Goal: Book appointment/travel/reservation

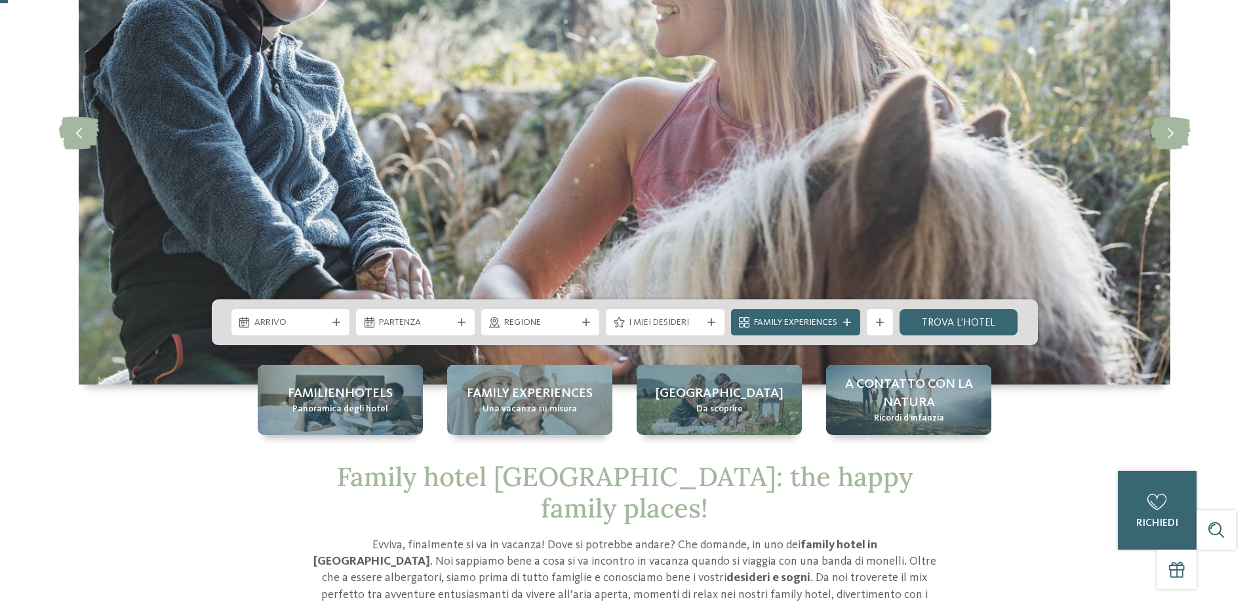
scroll to position [262, 0]
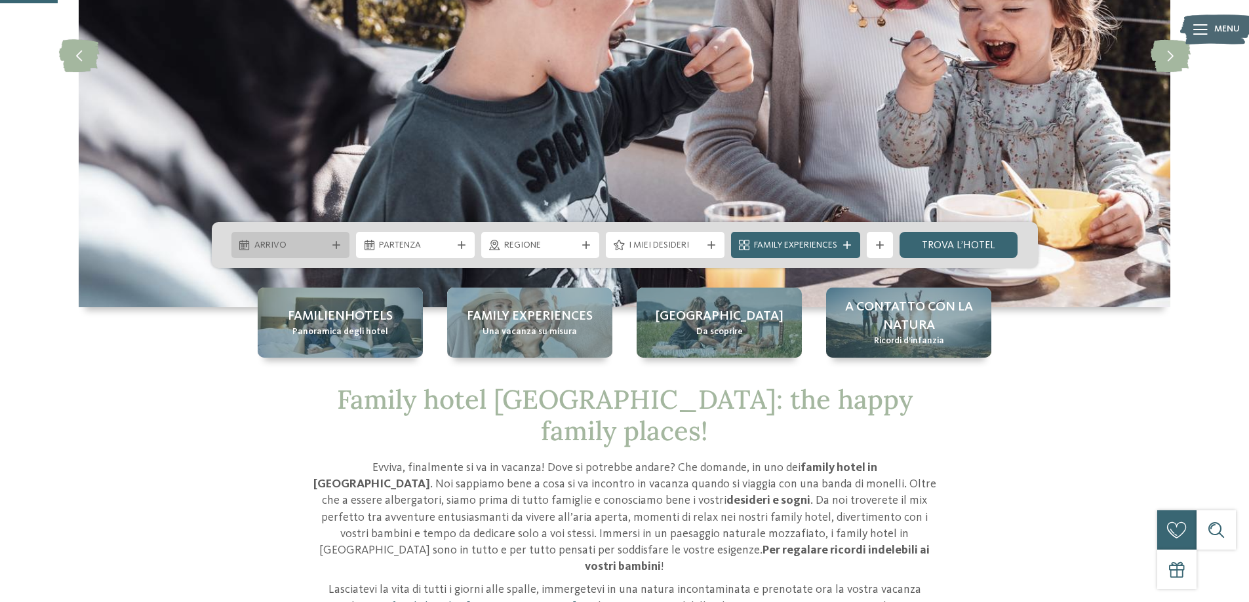
click at [267, 244] on span "Arrivo" at bounding box center [290, 245] width 73 height 13
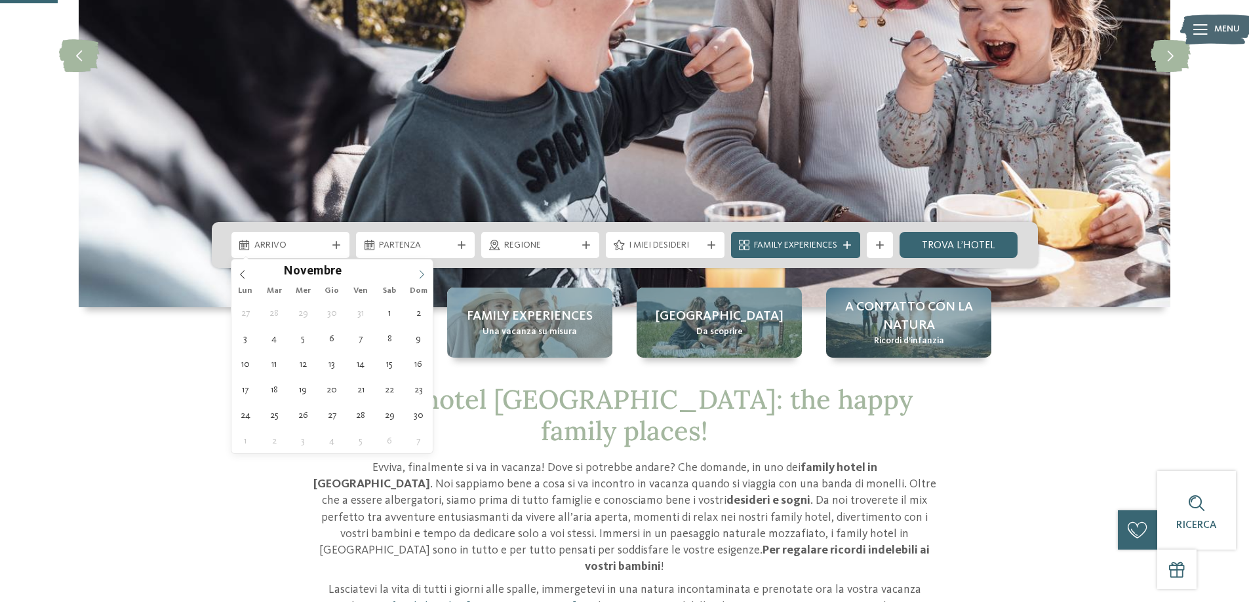
click at [424, 277] on icon at bounding box center [421, 274] width 9 height 9
type input "****"
click at [424, 277] on icon at bounding box center [421, 274] width 9 height 9
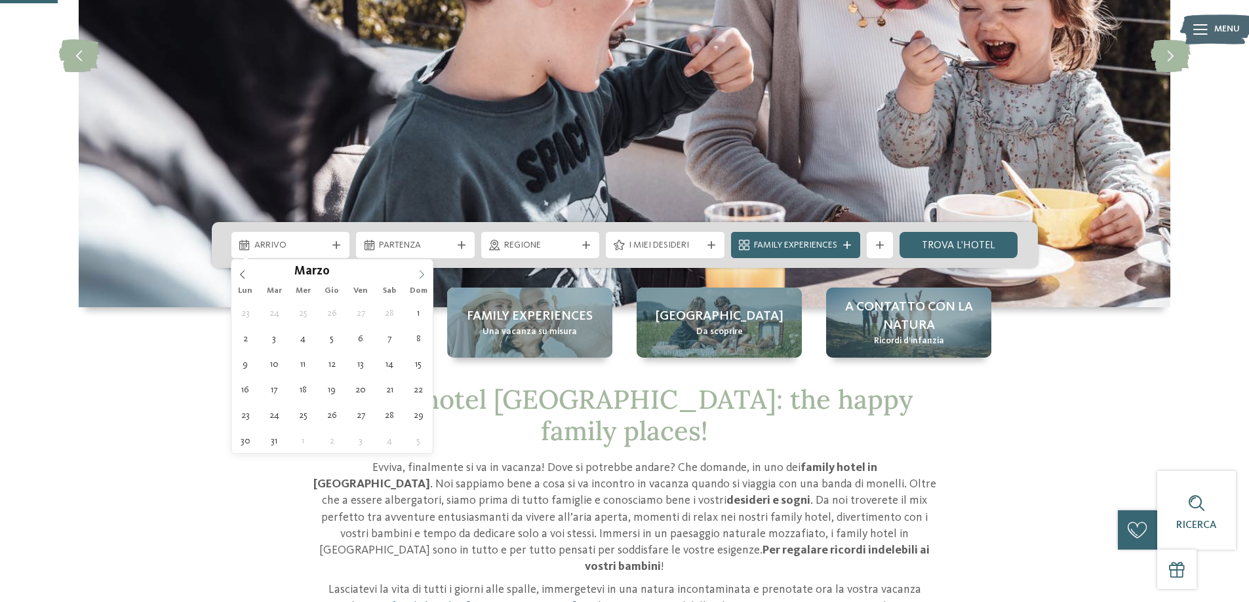
click at [424, 277] on icon at bounding box center [421, 274] width 9 height 9
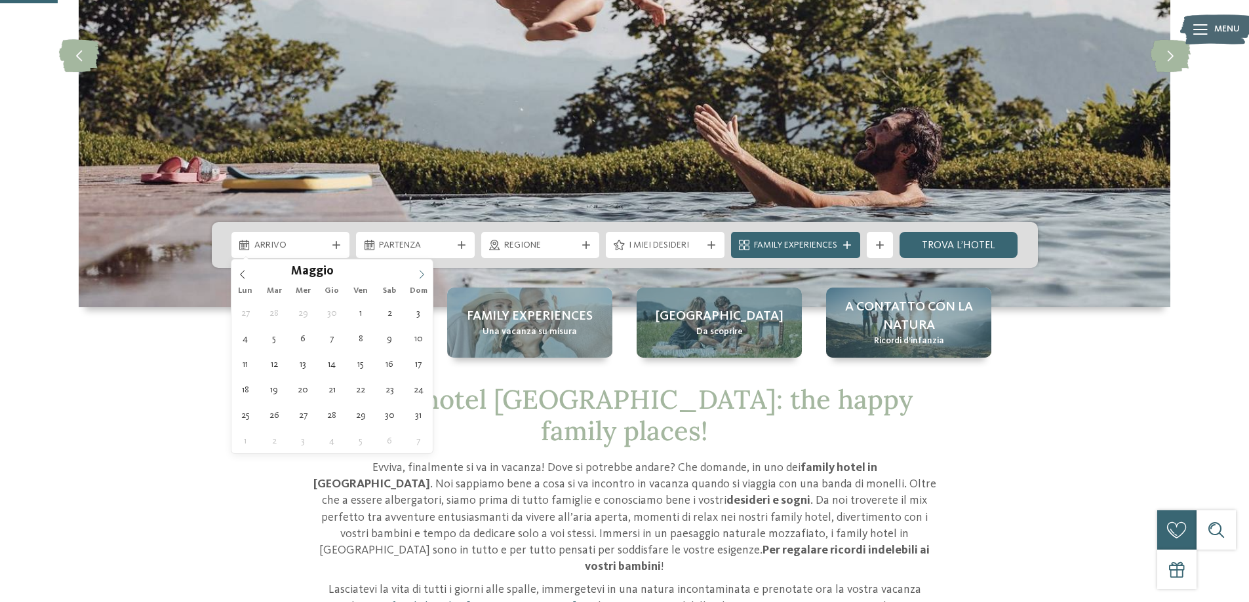
click at [424, 277] on icon at bounding box center [421, 274] width 9 height 9
type div "12.08.2026"
type input "****"
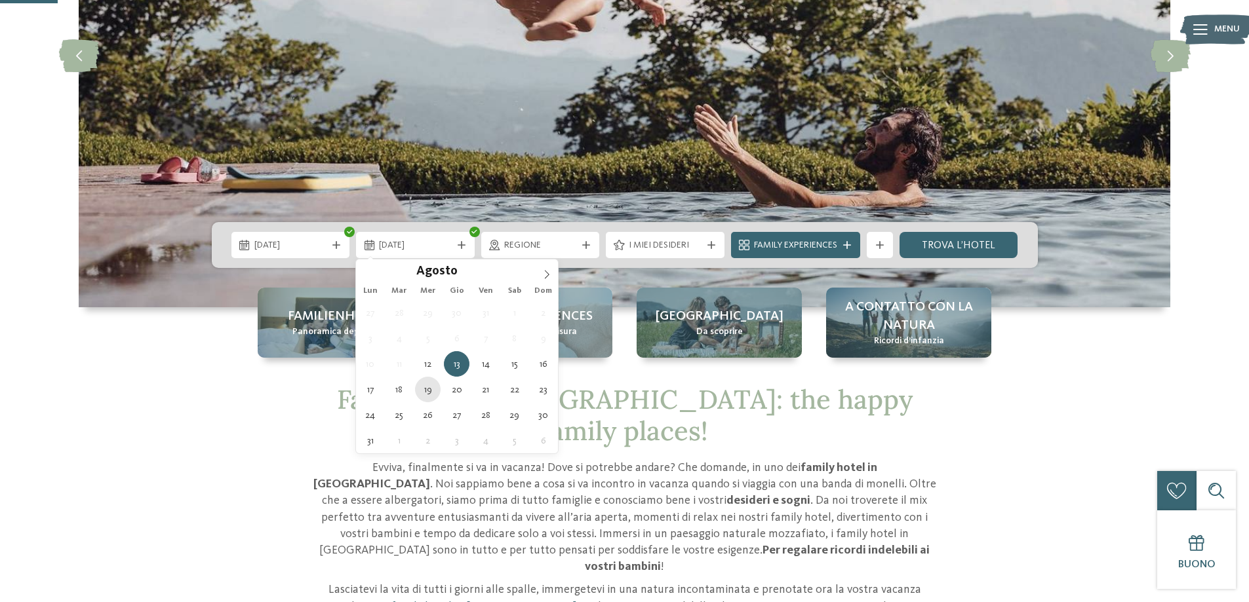
type div "19.08.2026"
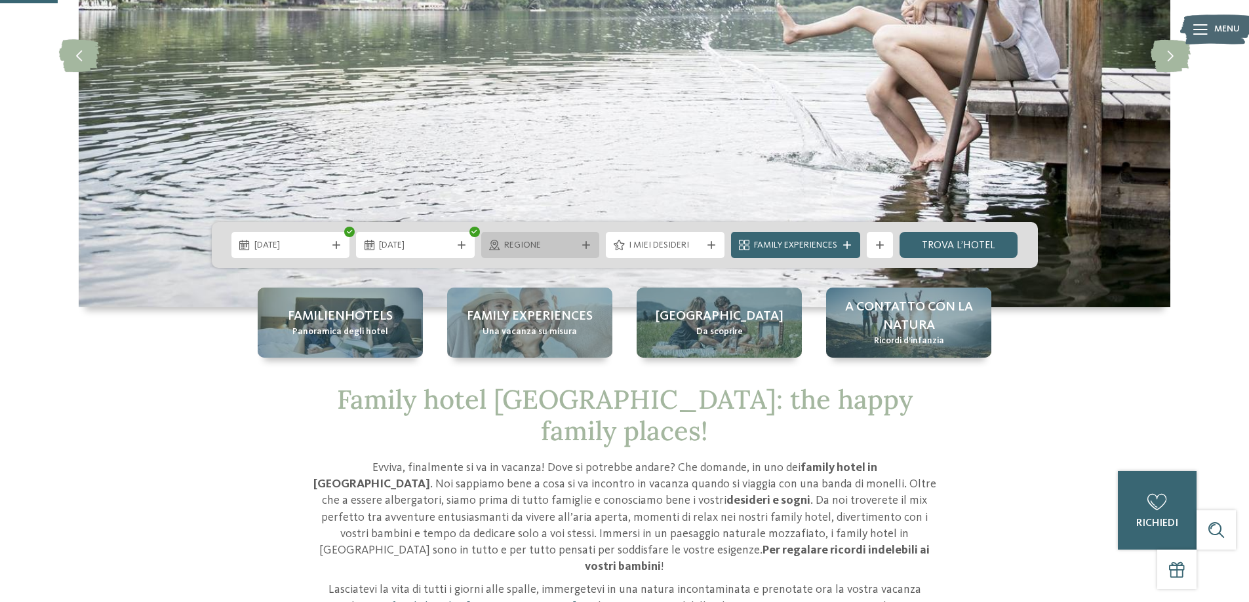
click at [560, 243] on span "Regione" at bounding box center [540, 245] width 73 height 13
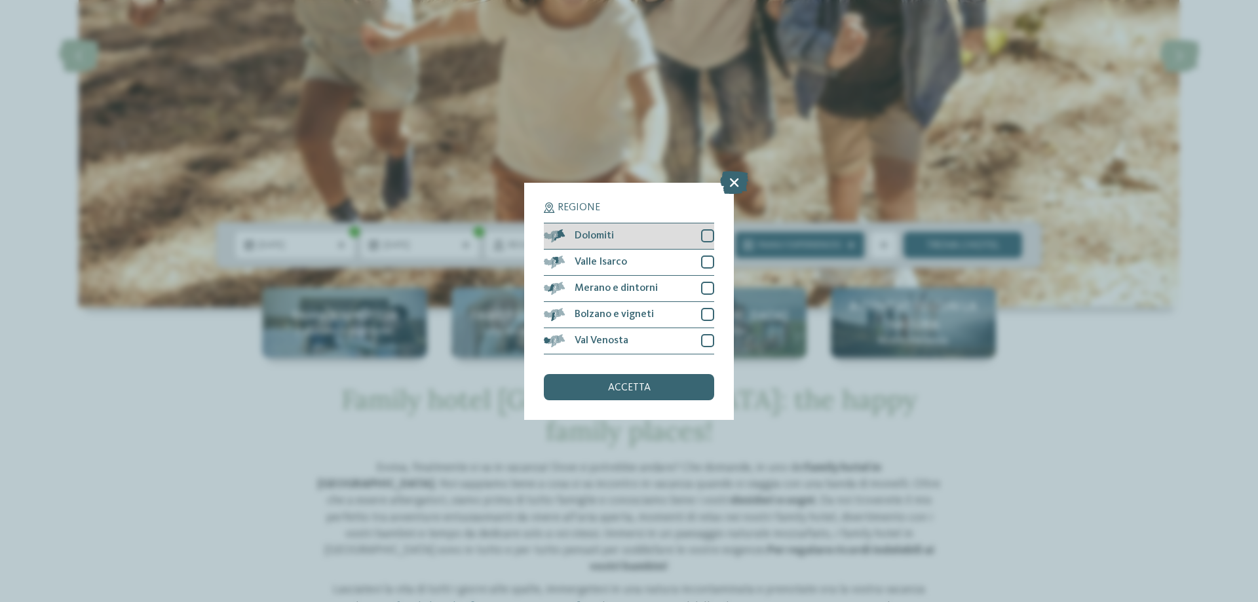
click at [710, 237] on div at bounding box center [707, 235] width 13 height 13
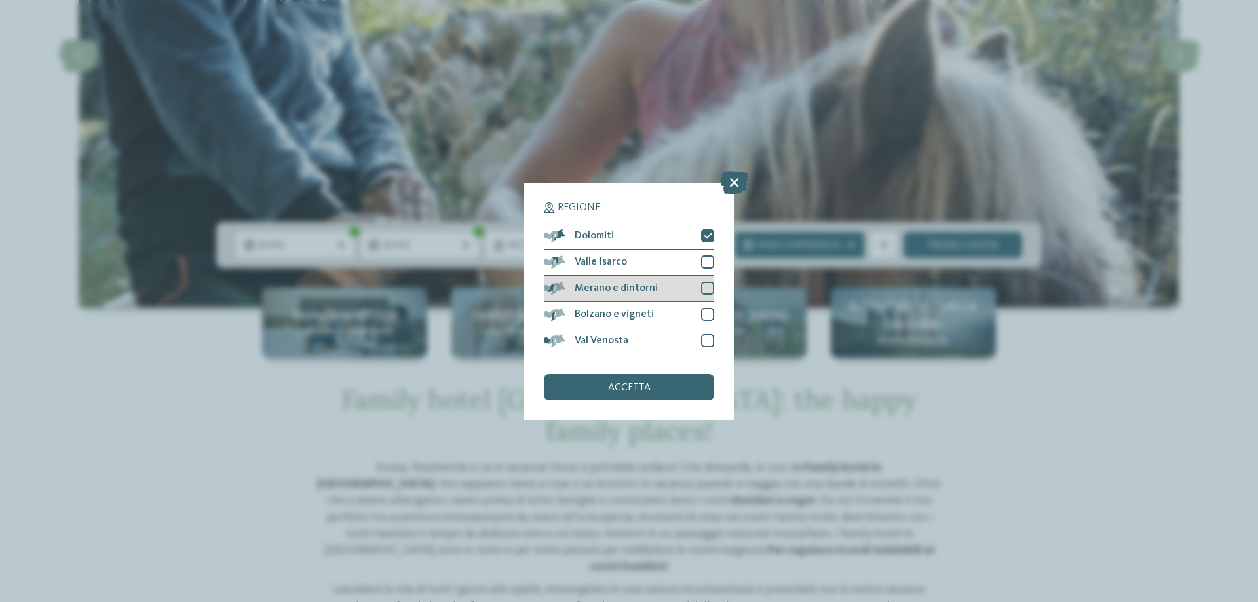
click at [709, 292] on div at bounding box center [707, 288] width 13 height 13
click at [653, 384] on div "accetta" at bounding box center [629, 387] width 170 height 26
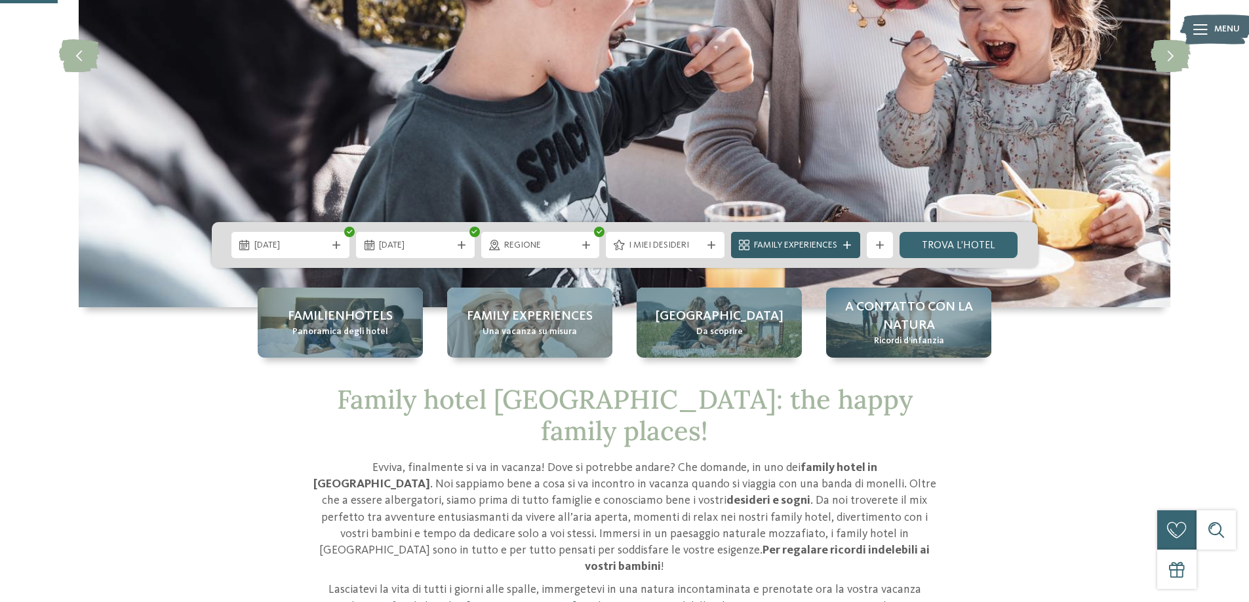
click at [798, 242] on span "Family Experiences" at bounding box center [795, 245] width 83 height 13
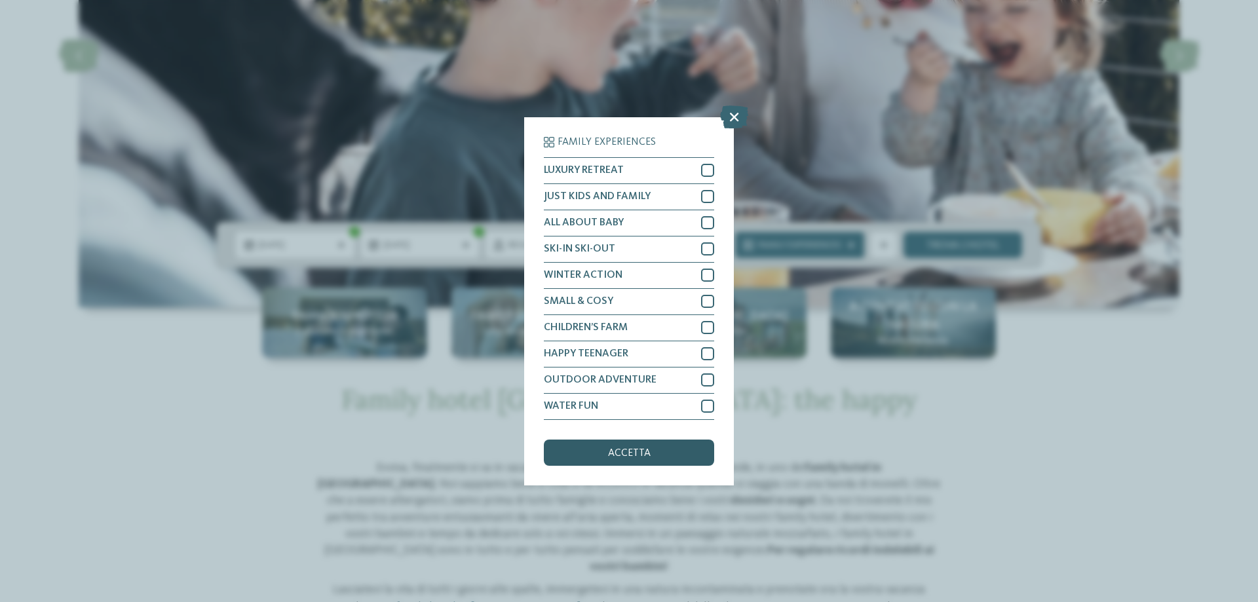
click at [646, 452] on span "accetta" at bounding box center [629, 453] width 43 height 10
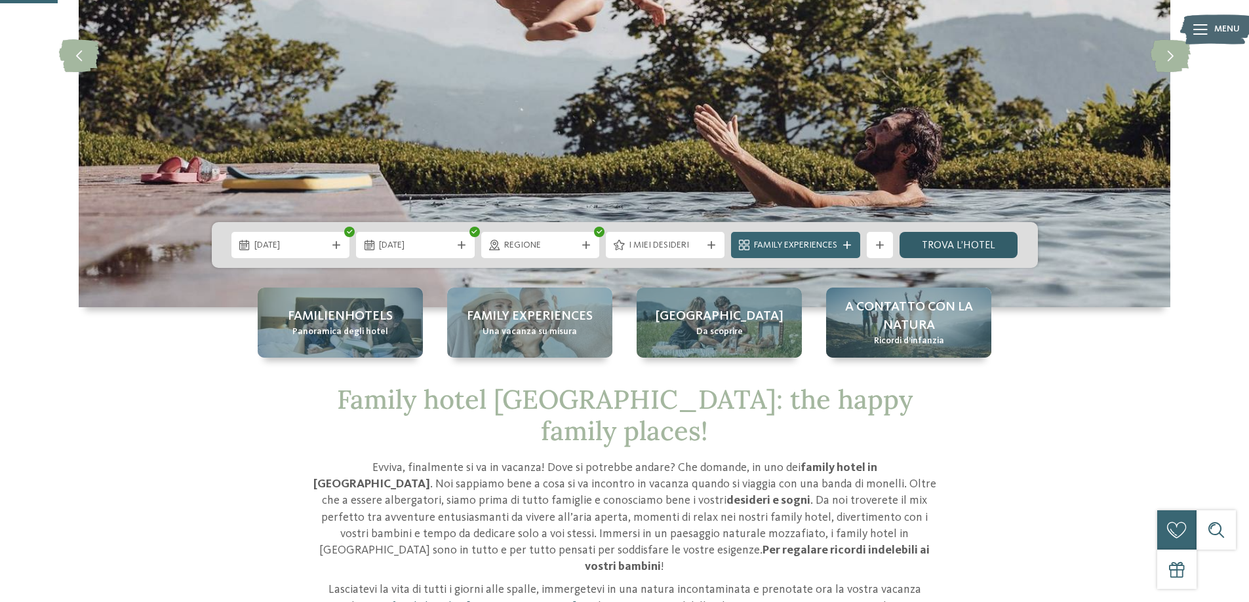
click at [937, 251] on link "trova l’hotel" at bounding box center [958, 245] width 119 height 26
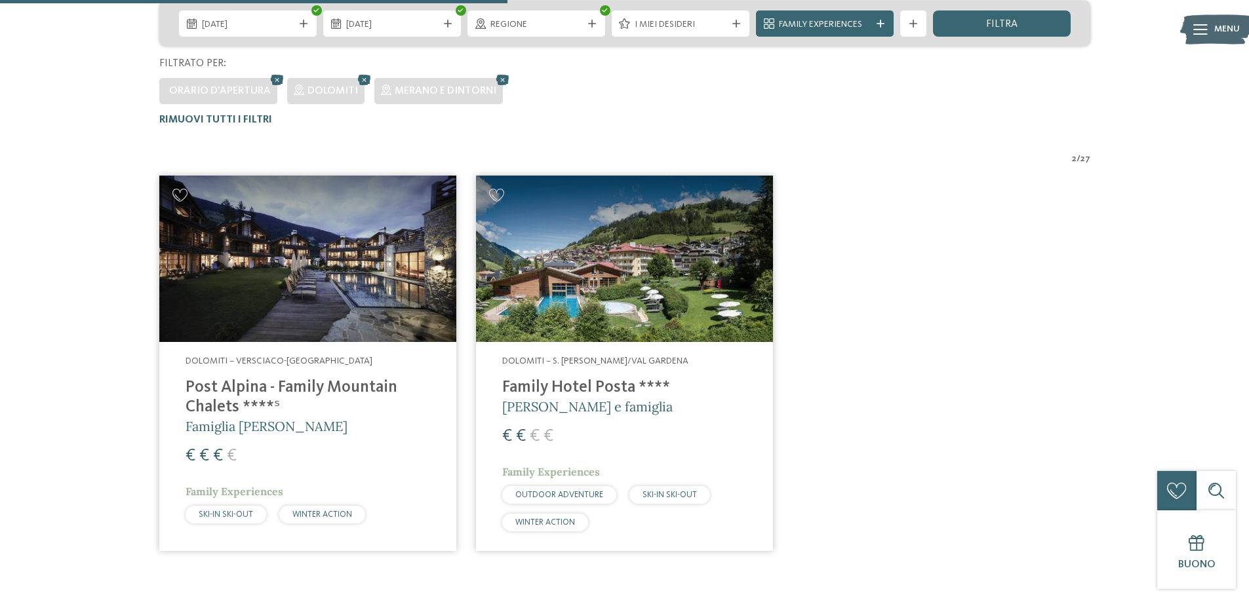
scroll to position [430, 0]
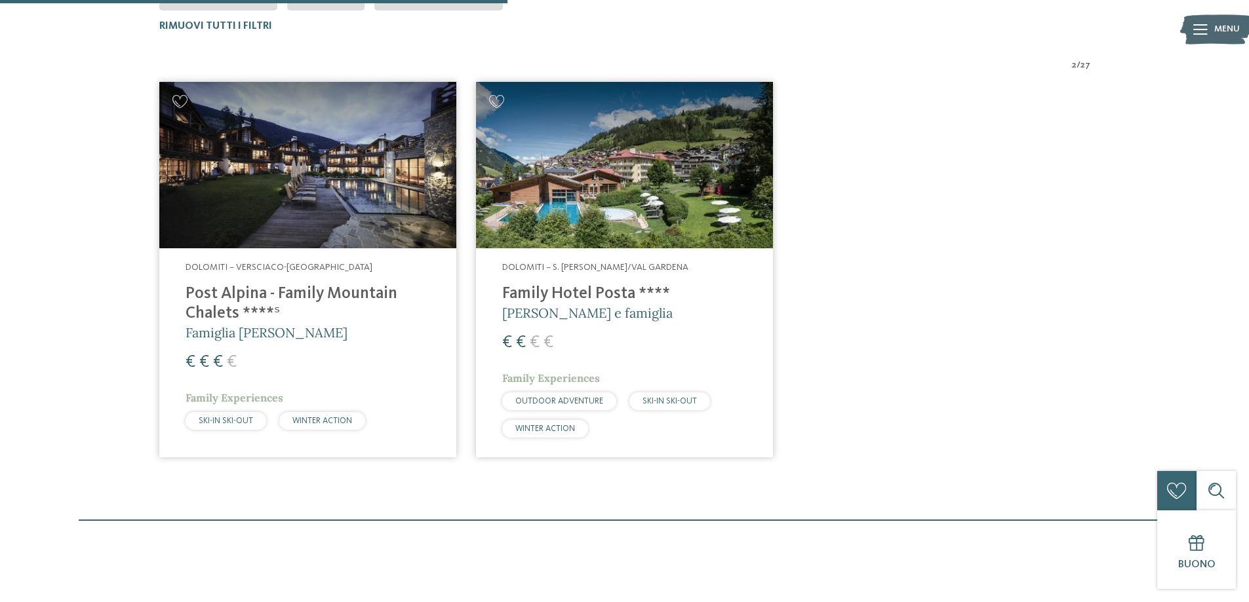
click at [321, 254] on div "Dolomiti – Versciaco-San Candido Post Alpina - Family Mountain Chalets ****ˢ Fa…" at bounding box center [307, 348] width 297 height 201
click at [608, 177] on img at bounding box center [624, 165] width 297 height 167
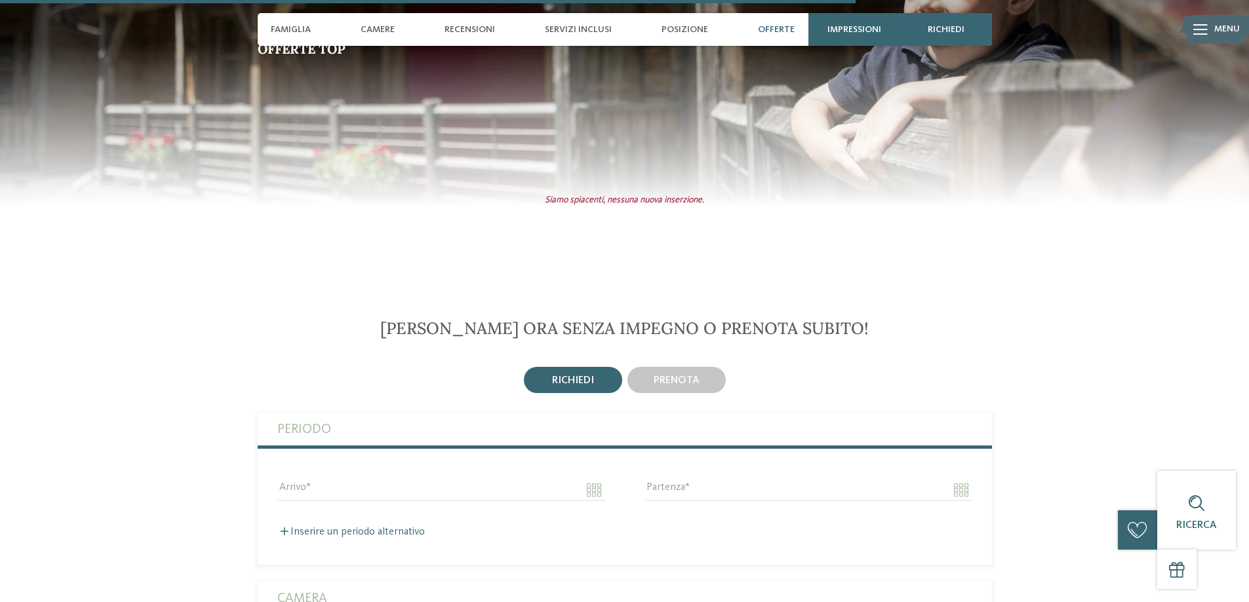
scroll to position [3343, 0]
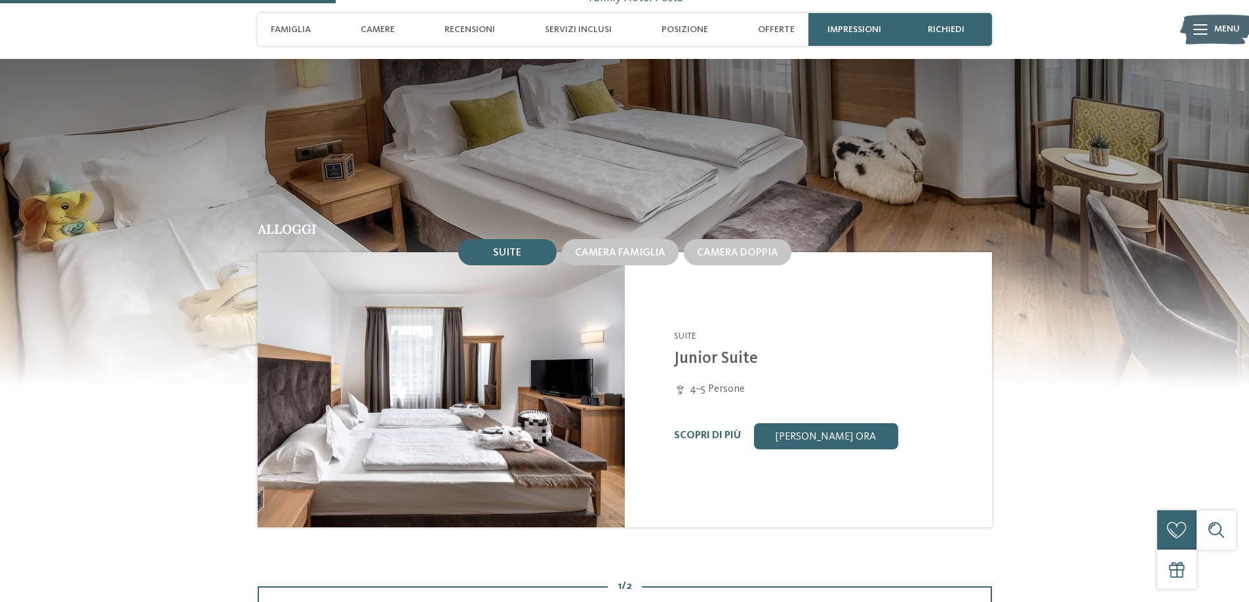
scroll to position [1180, 0]
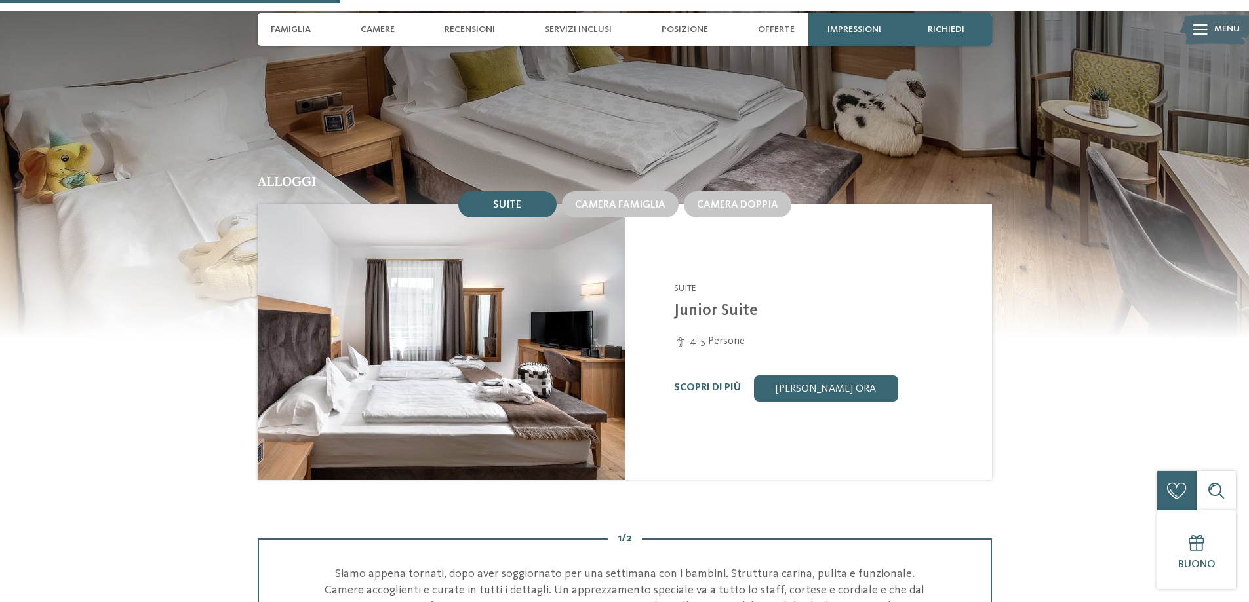
click at [353, 314] on img at bounding box center [441, 341] width 367 height 275
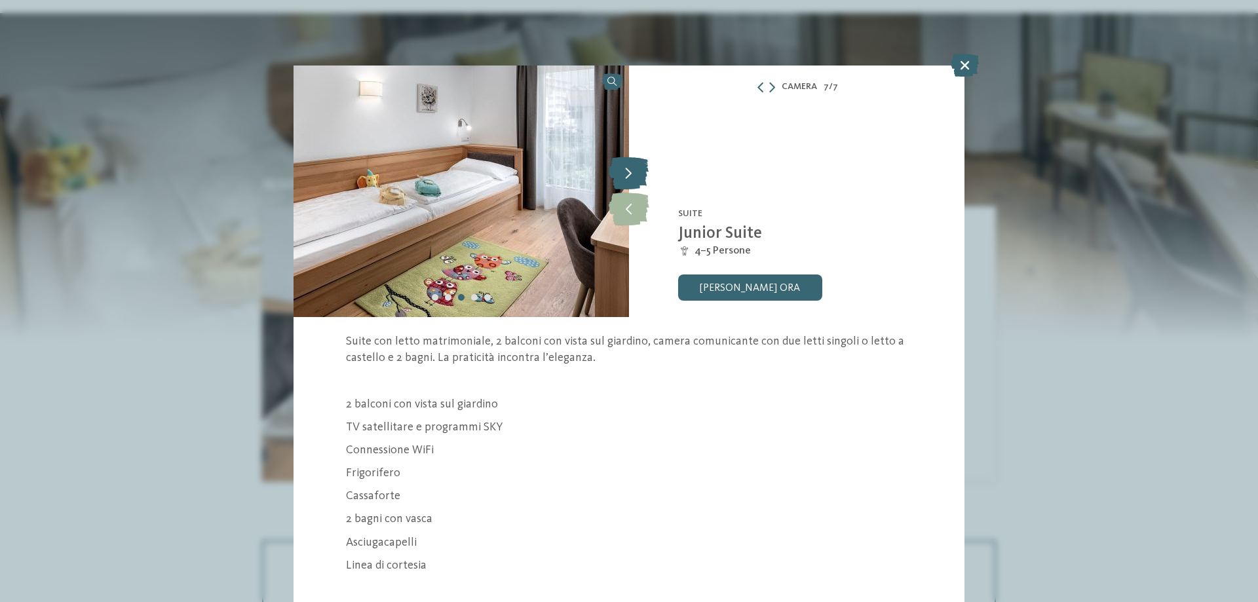
click at [630, 179] on icon at bounding box center [629, 173] width 40 height 33
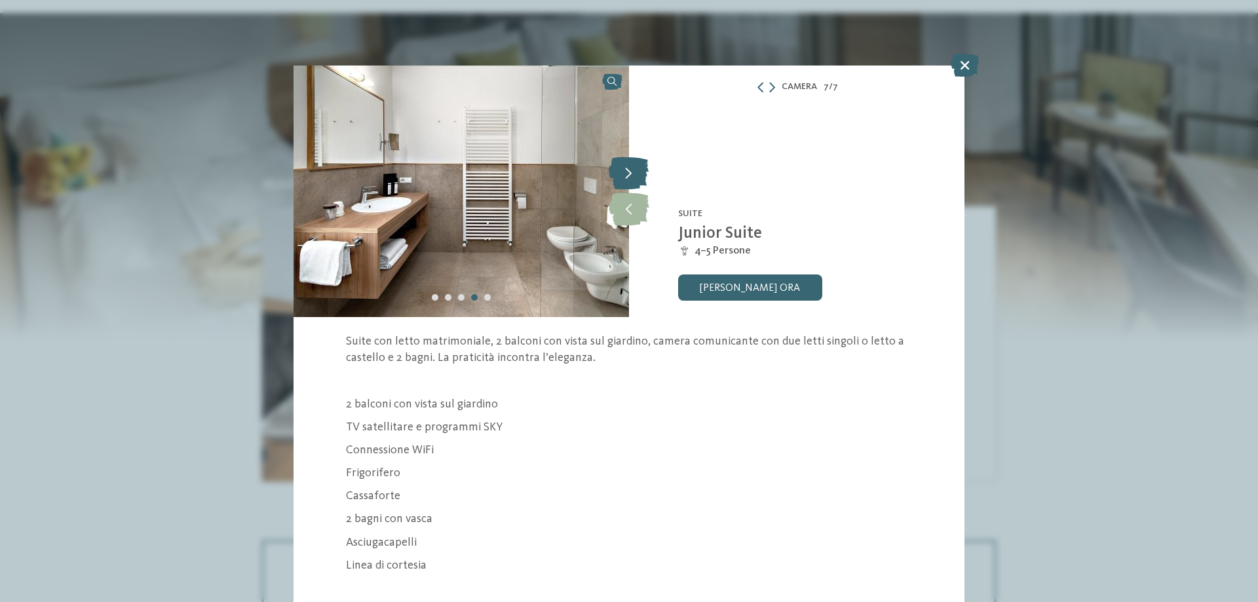
click at [630, 179] on icon at bounding box center [629, 173] width 40 height 33
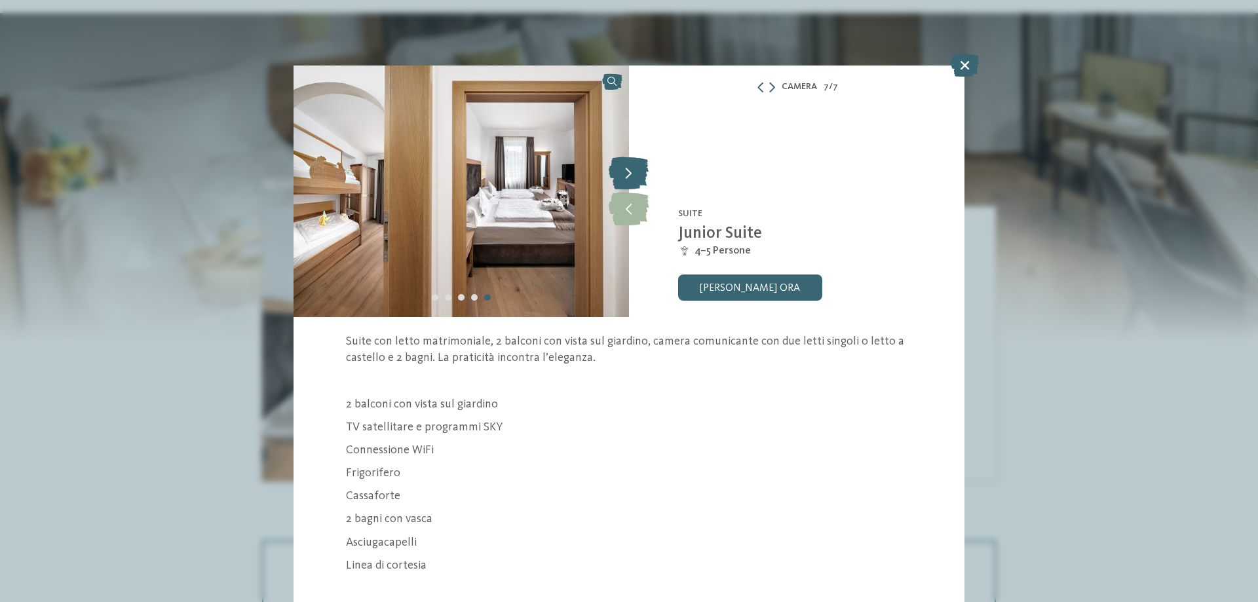
click at [630, 179] on icon at bounding box center [629, 173] width 40 height 33
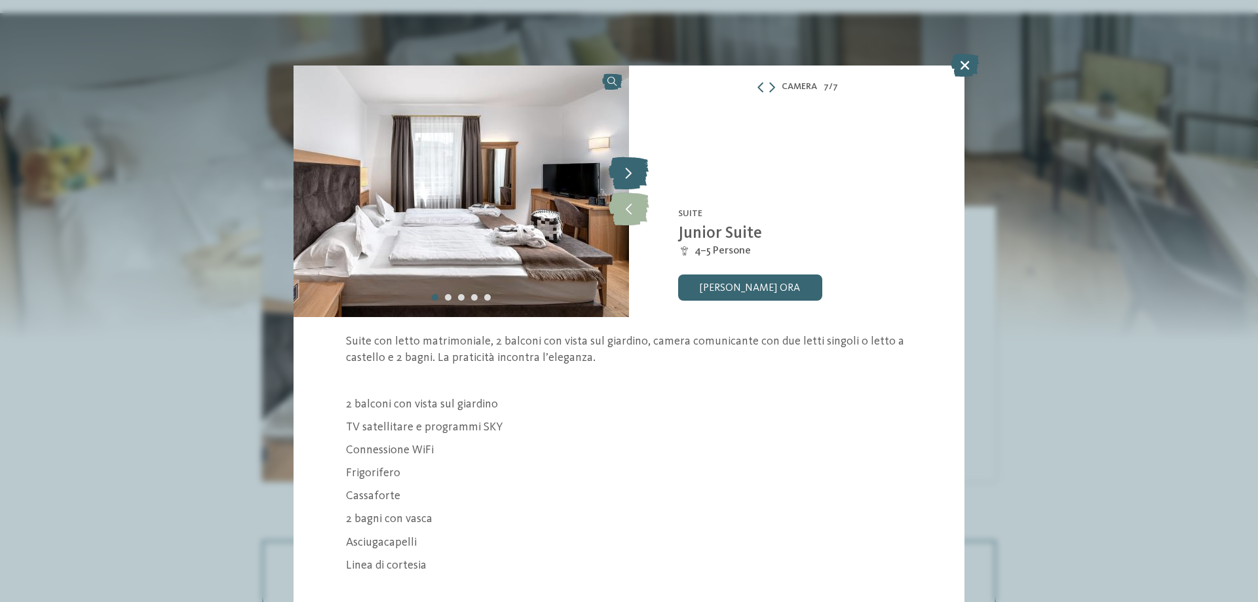
click at [630, 179] on icon at bounding box center [629, 173] width 40 height 33
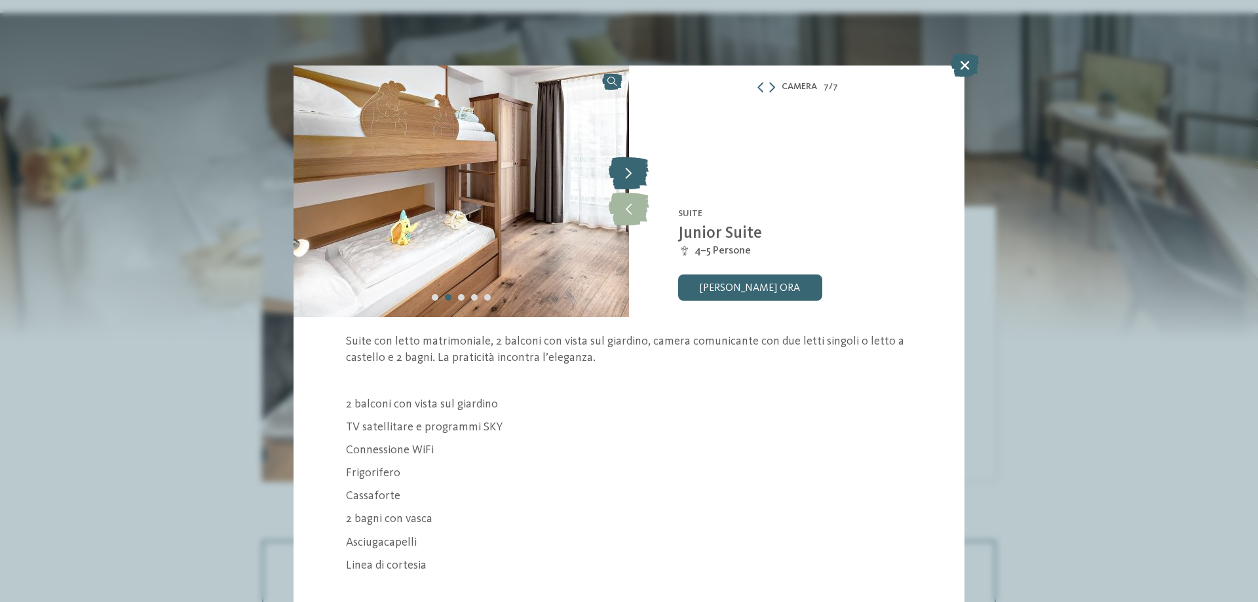
click at [630, 179] on icon at bounding box center [629, 173] width 40 height 33
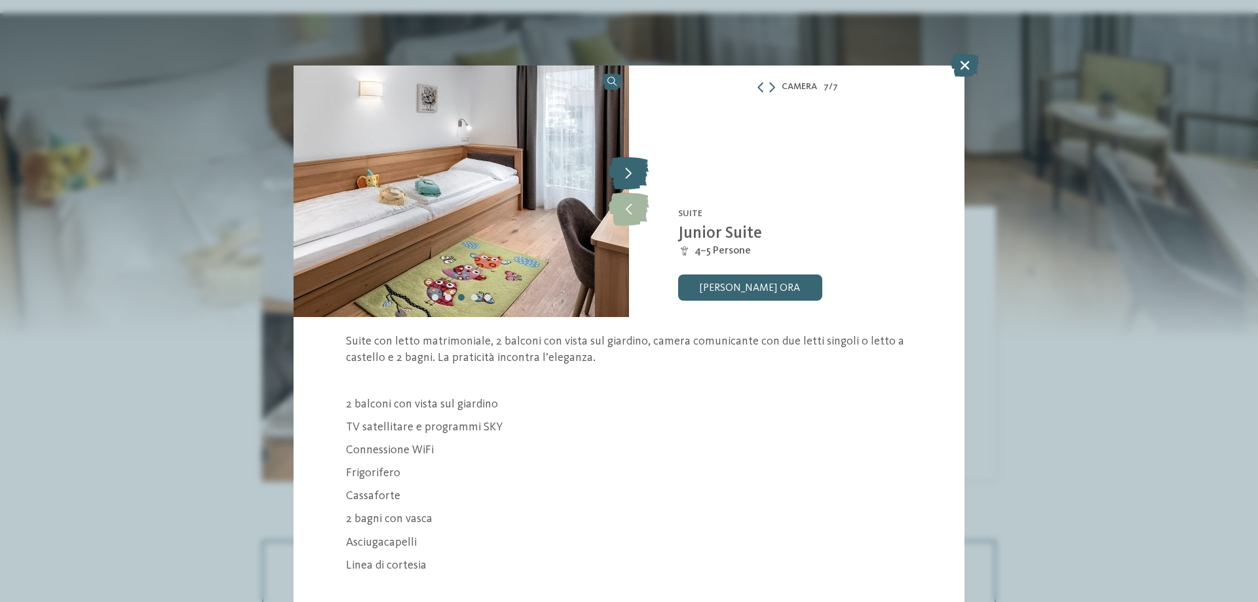
click at [630, 179] on icon at bounding box center [629, 173] width 40 height 33
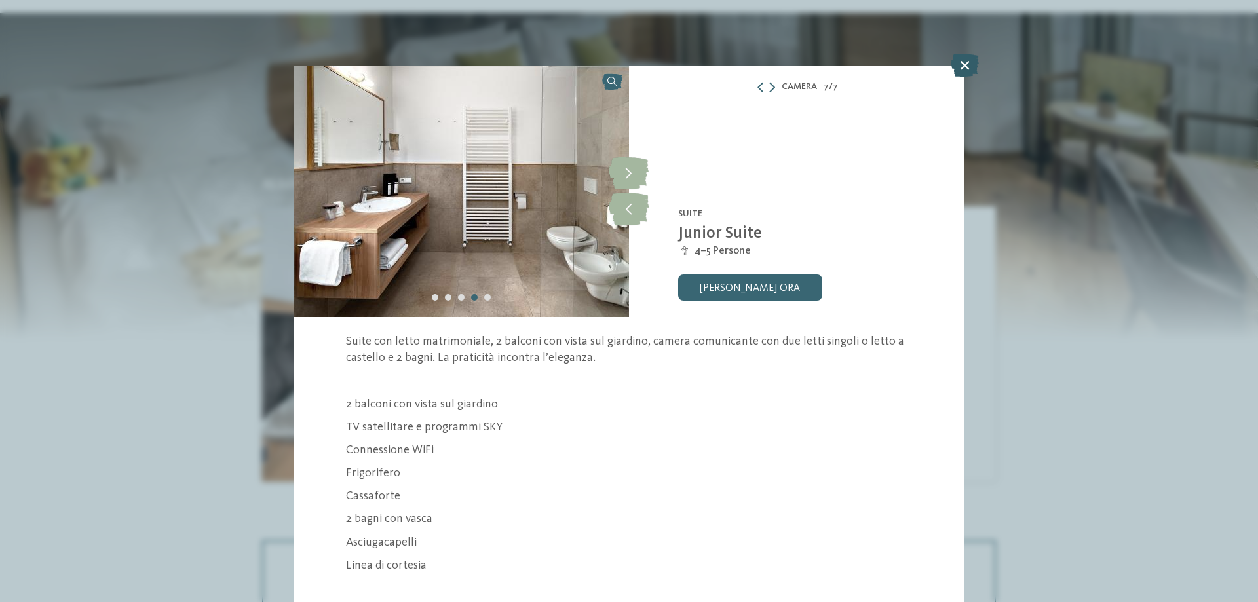
click at [960, 65] on icon at bounding box center [965, 65] width 28 height 23
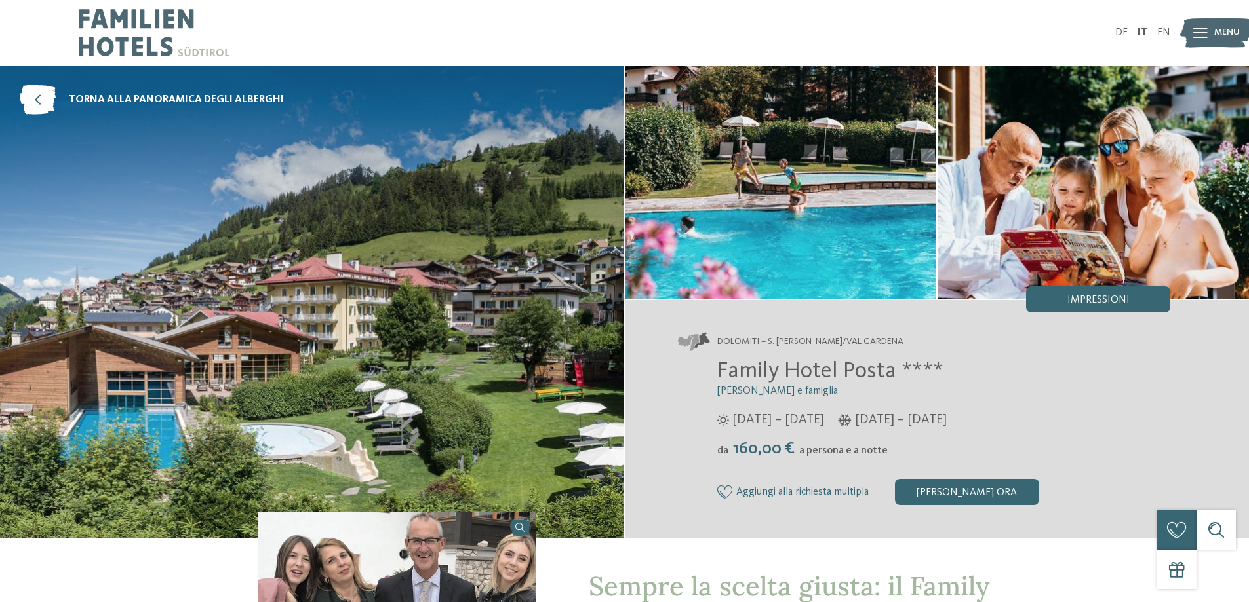
click at [895, 223] on img at bounding box center [780, 182] width 311 height 233
click at [324, 315] on img at bounding box center [312, 302] width 624 height 473
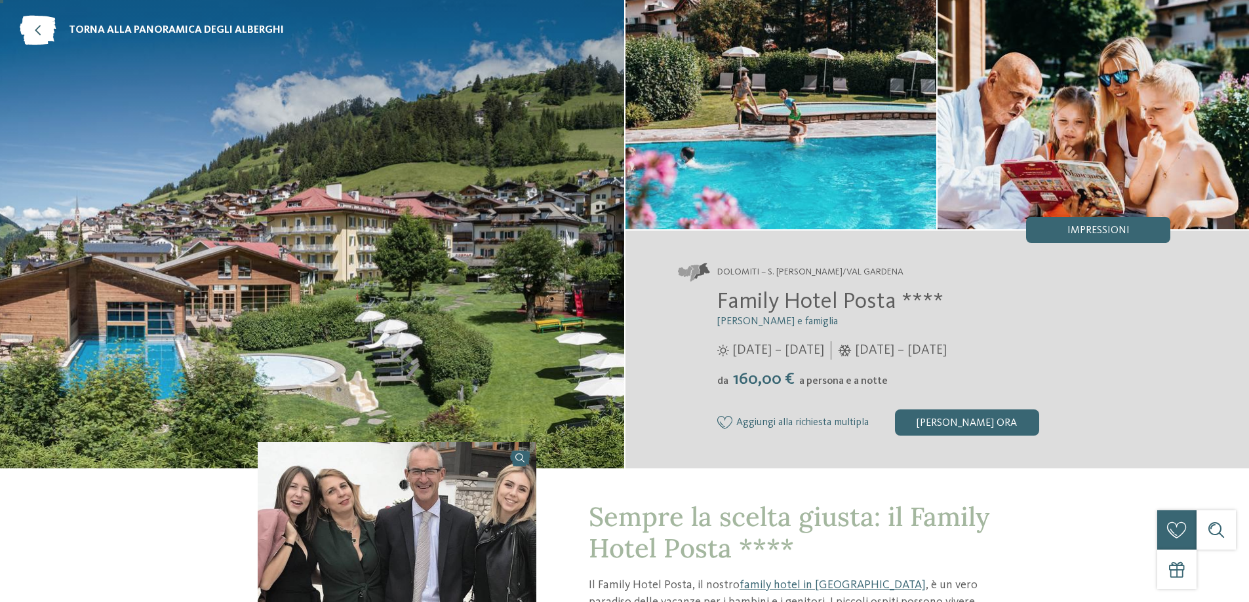
scroll to position [197, 0]
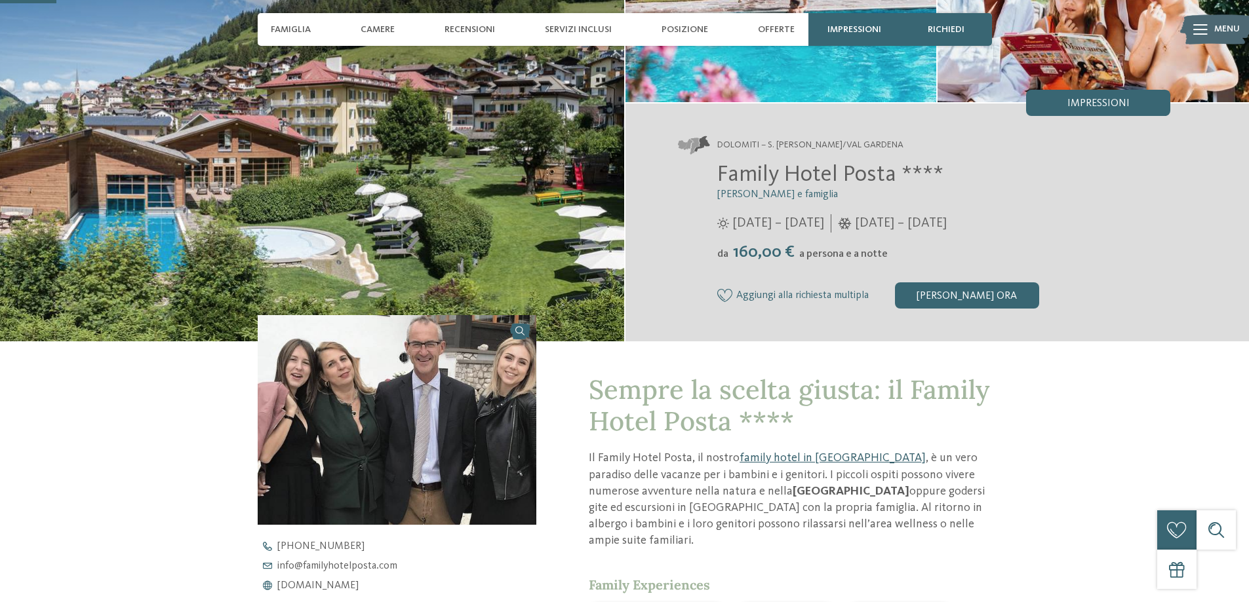
click at [786, 457] on link "family hotel in [GEOGRAPHIC_DATA]" at bounding box center [832, 458] width 186 height 12
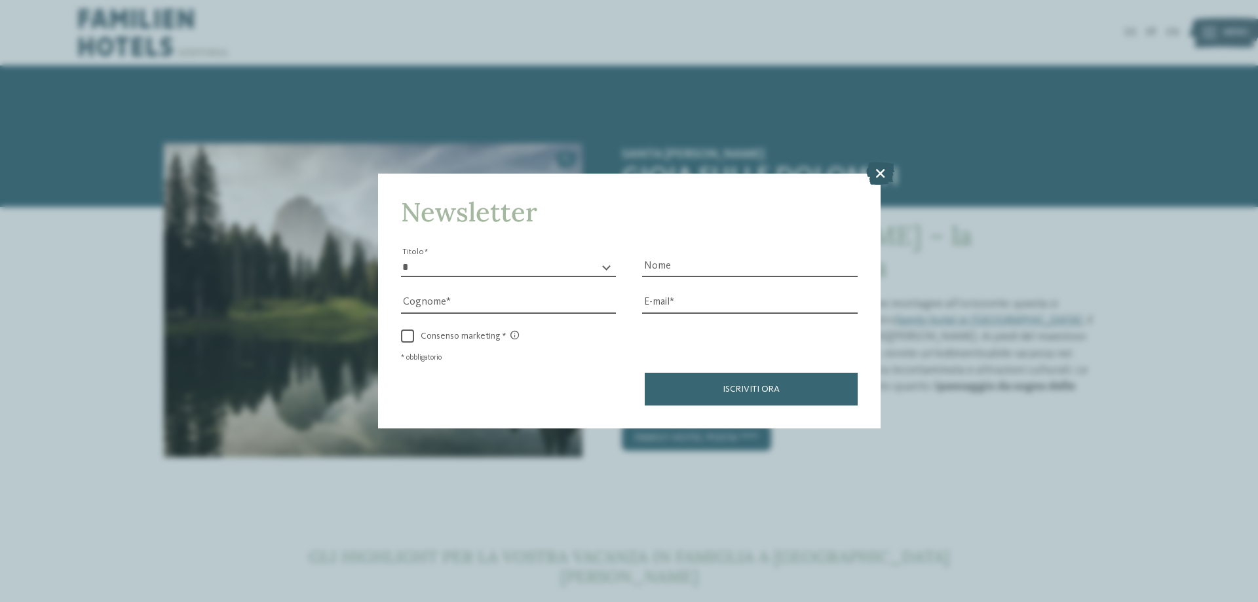
click at [882, 172] on icon at bounding box center [880, 173] width 28 height 23
